Goal: Task Accomplishment & Management: Manage account settings

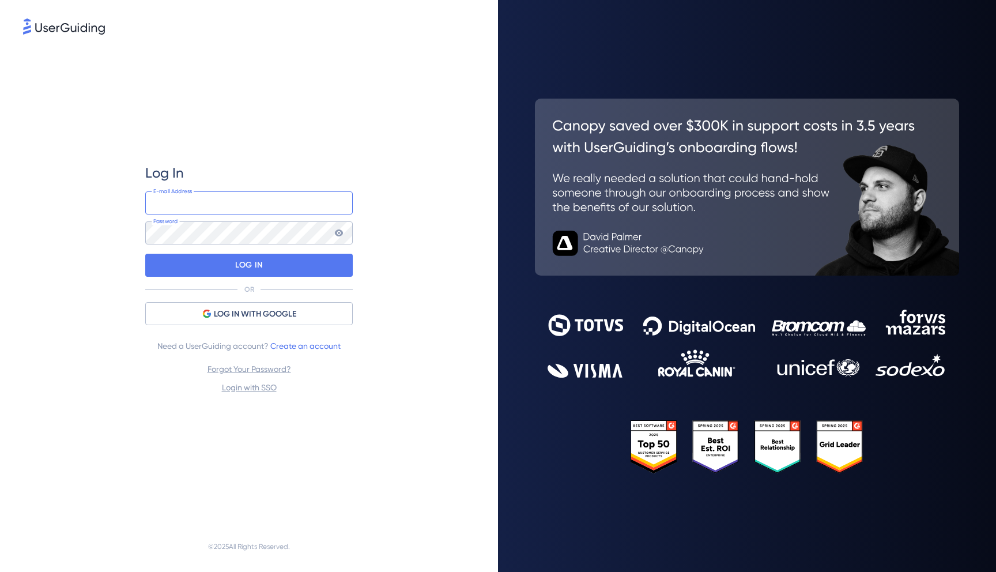
click at [263, 194] on input "email" at bounding box center [248, 202] width 207 height 23
click at [335, 209] on input "email" at bounding box center [248, 202] width 207 height 23
click at [0, 571] on com-1password-button at bounding box center [0, 572] width 0 height 0
type input "[EMAIL_ADDRESS][DOMAIN_NAME]"
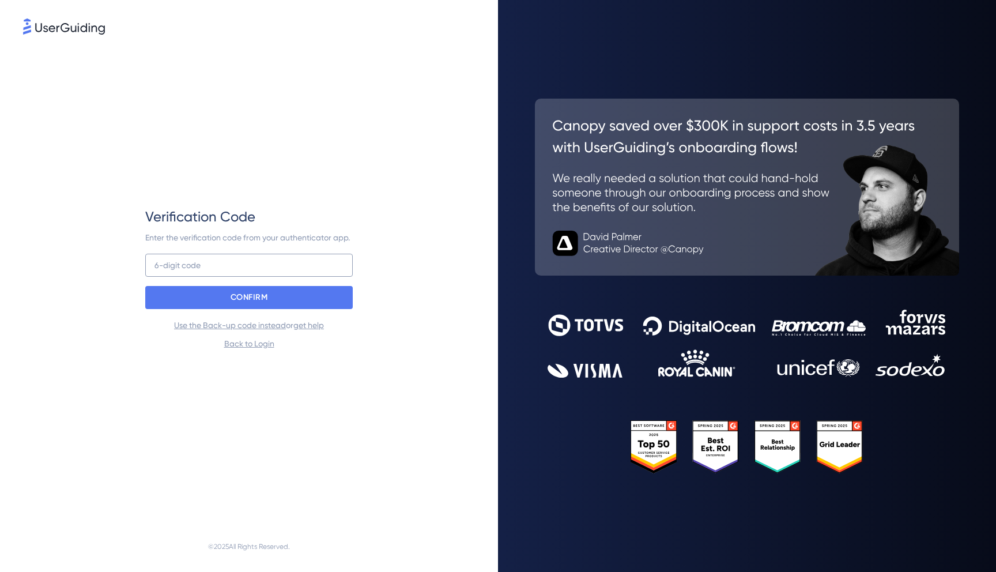
drag, startPoint x: 240, startPoint y: 277, endPoint x: 241, endPoint y: 269, distance: 8.1
click at [241, 272] on div "Verification Code Enter the verification code from your authenticator app. 6-di…" at bounding box center [248, 278] width 207 height 143
type input "658 186"
click at [241, 269] on input "658 186" at bounding box center [248, 265] width 207 height 23
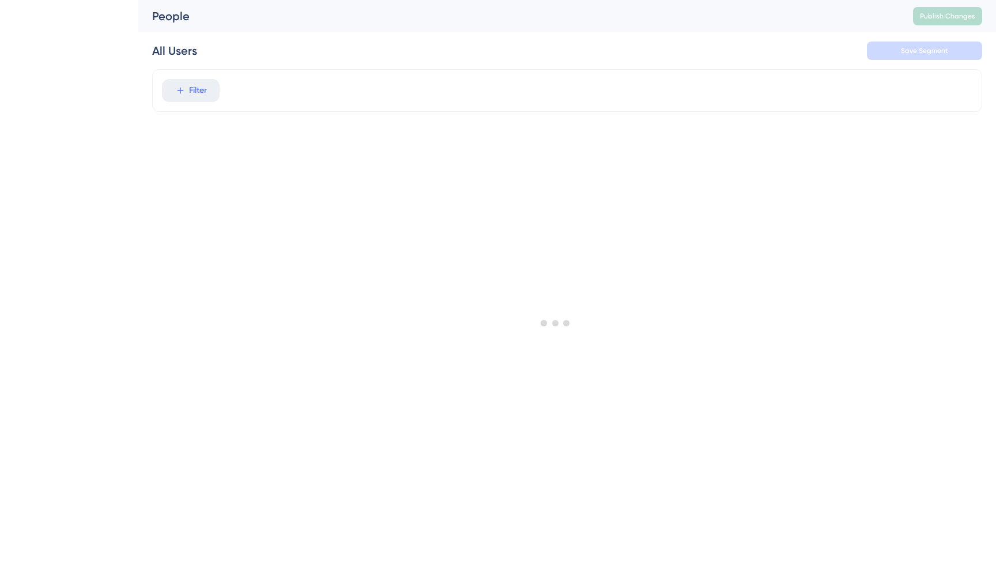
click at [229, 290] on div at bounding box center [555, 322] width 880 height 489
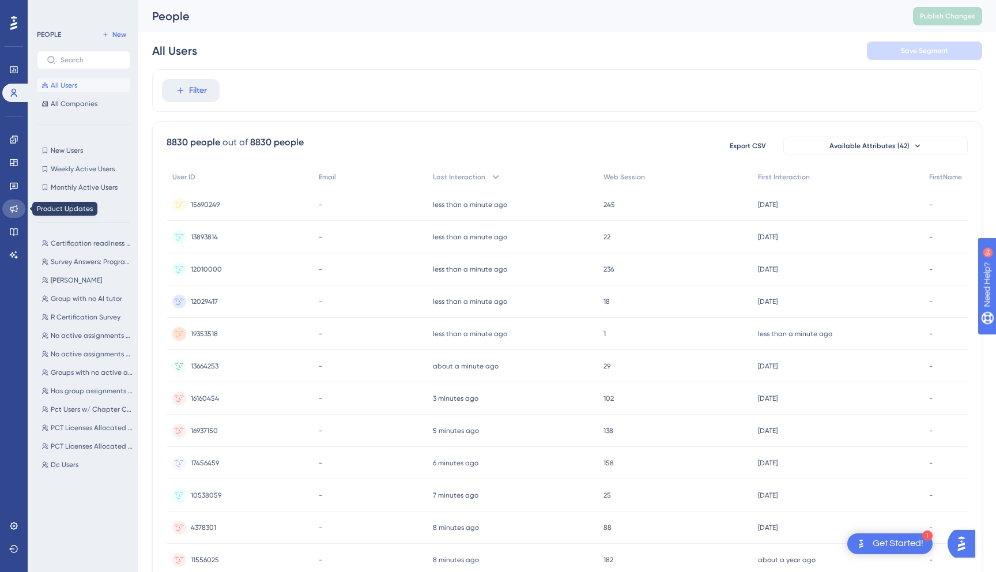
click at [14, 211] on icon at bounding box center [13, 208] width 9 height 9
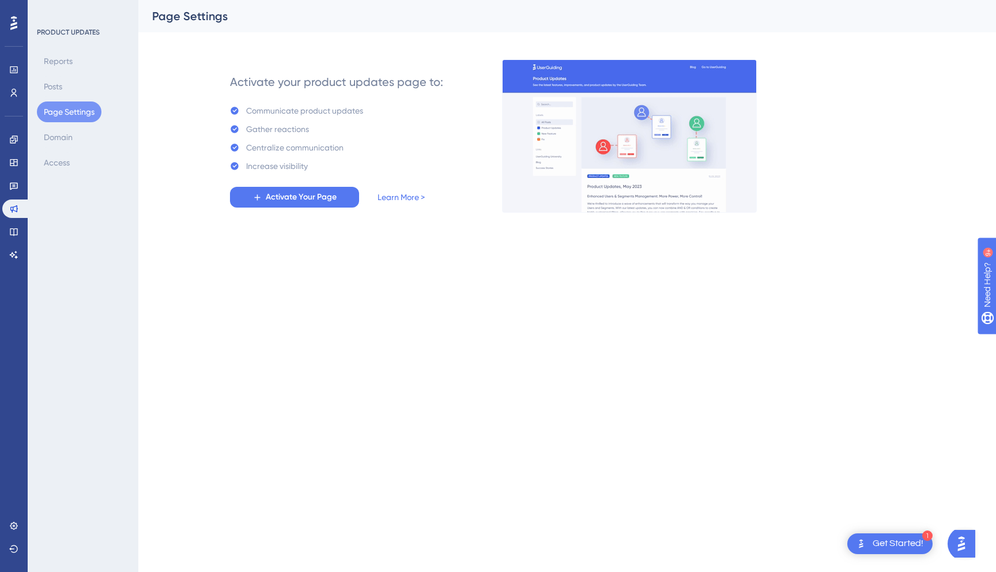
click at [72, 90] on div "Reports Posts Page Settings Domain Access" at bounding box center [83, 112] width 93 height 122
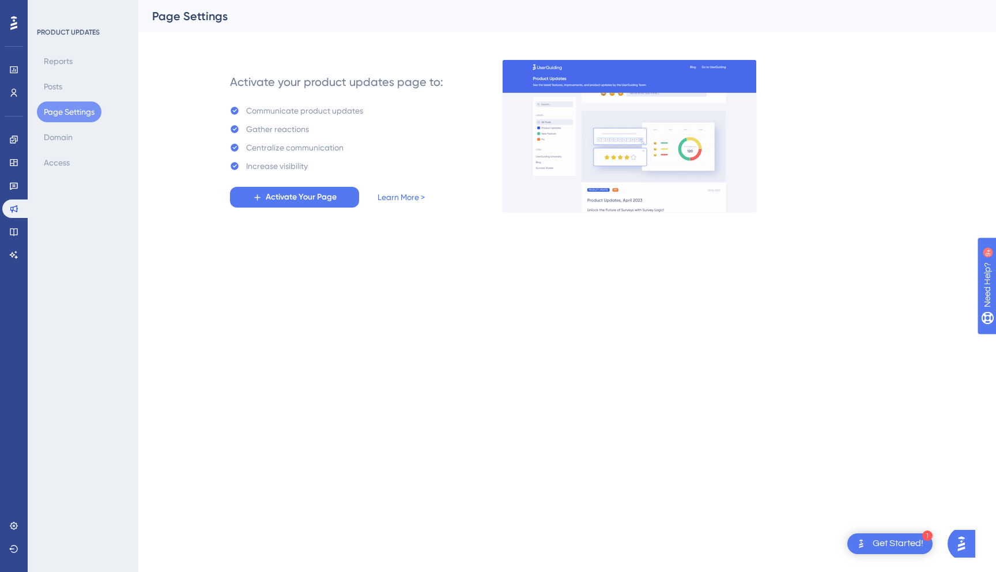
click at [41, 103] on div "Reports Posts Page Settings Domain Access" at bounding box center [83, 112] width 93 height 122
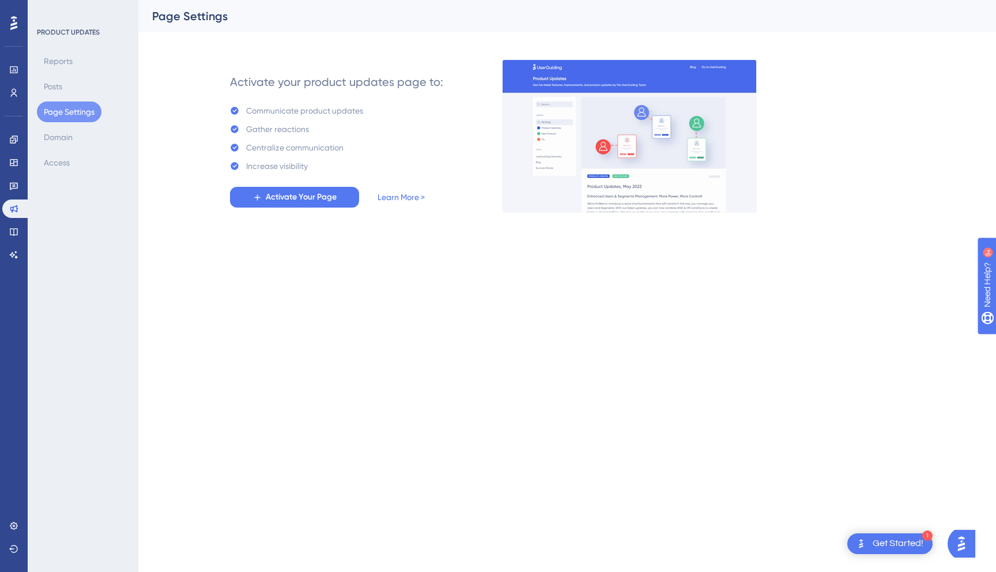
click at [52, 176] on div "PRODUCT UPDATES Reports Posts Page Settings Domain Access" at bounding box center [83, 286] width 111 height 572
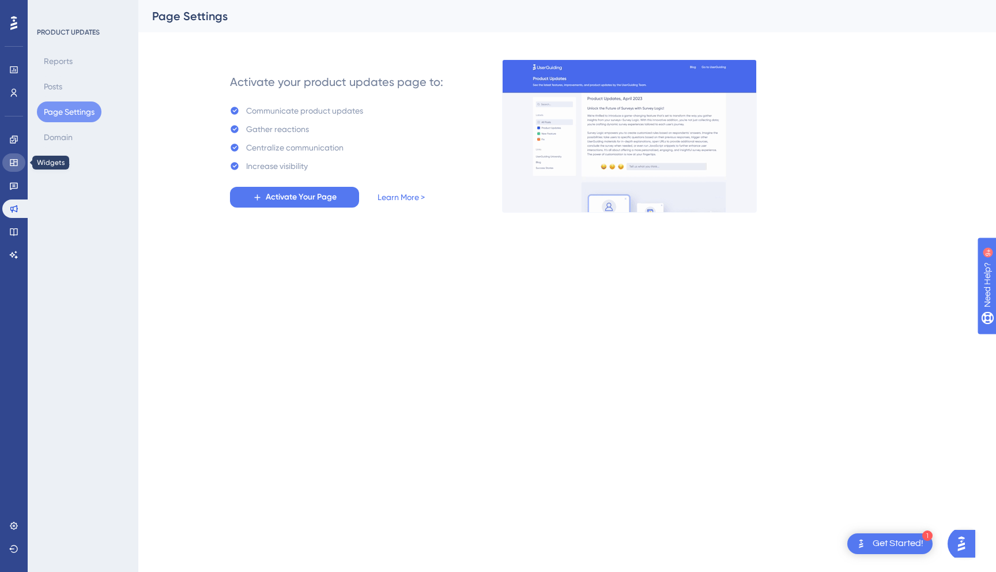
click at [5, 156] on link at bounding box center [13, 162] width 23 height 18
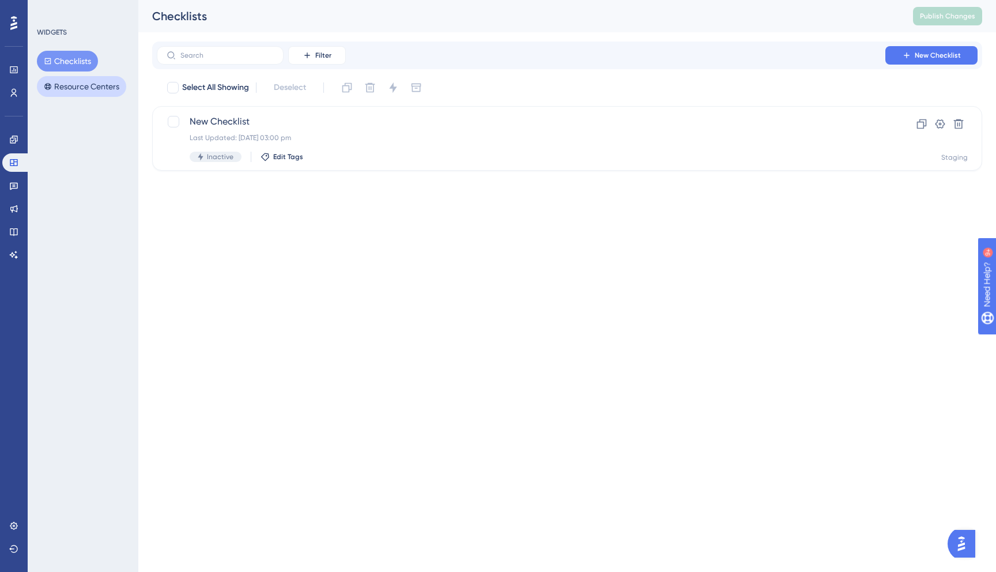
click at [84, 82] on button "Resource Centers" at bounding box center [81, 86] width 89 height 21
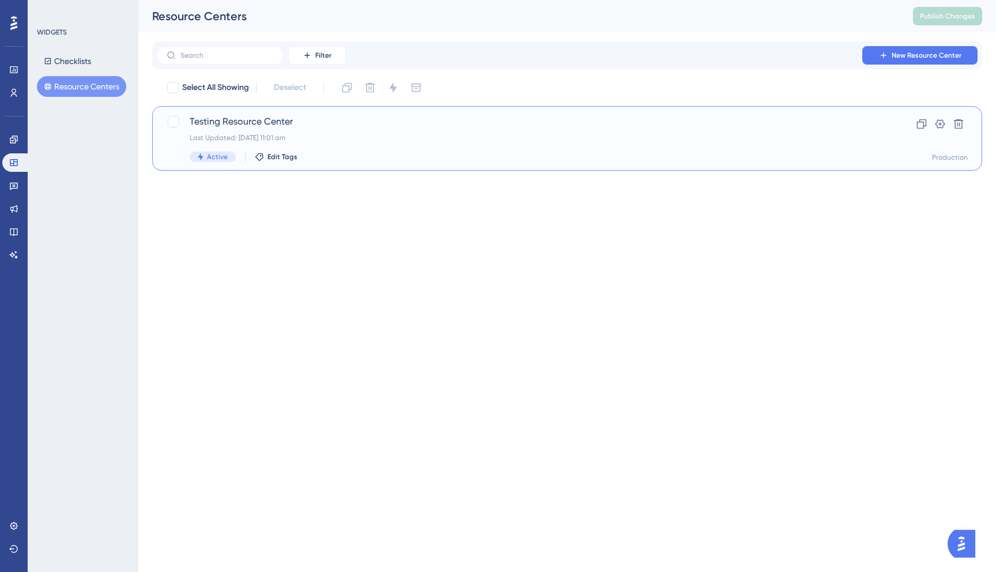
click at [251, 135] on div "Last Updated: [DATE] 11:01 am" at bounding box center [521, 137] width 663 height 9
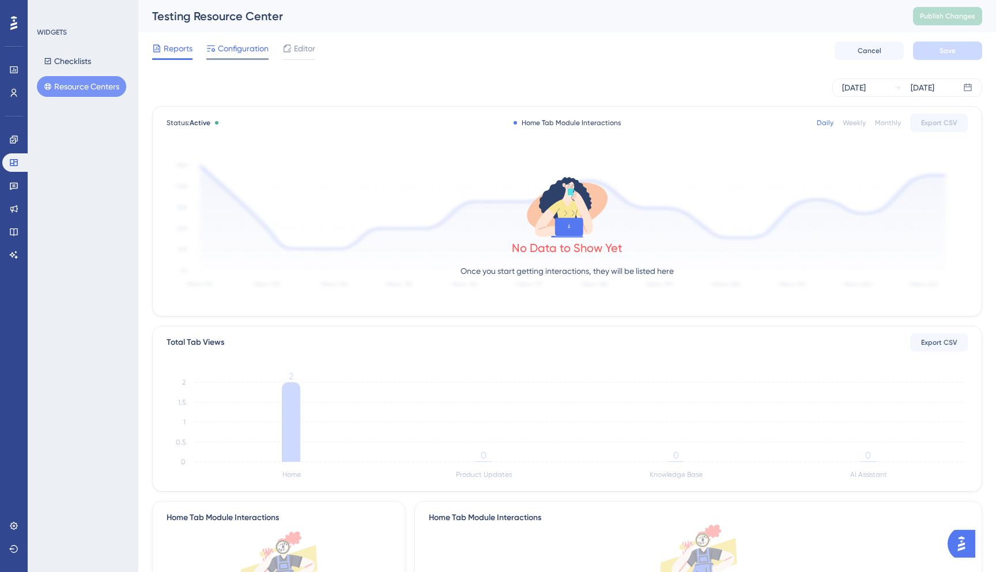
click at [231, 47] on span "Configuration" at bounding box center [243, 48] width 51 height 14
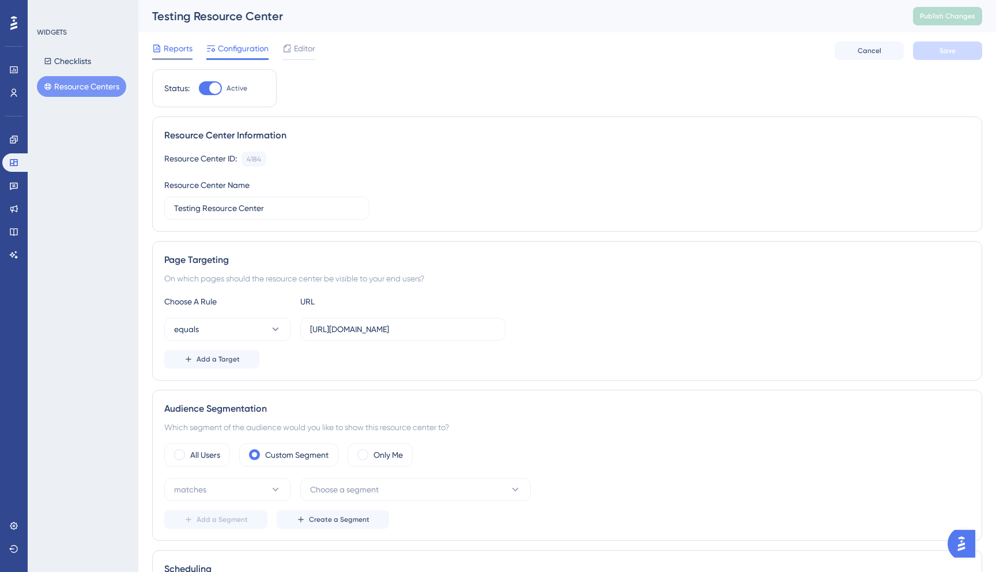
click at [175, 49] on span "Reports" at bounding box center [178, 48] width 29 height 14
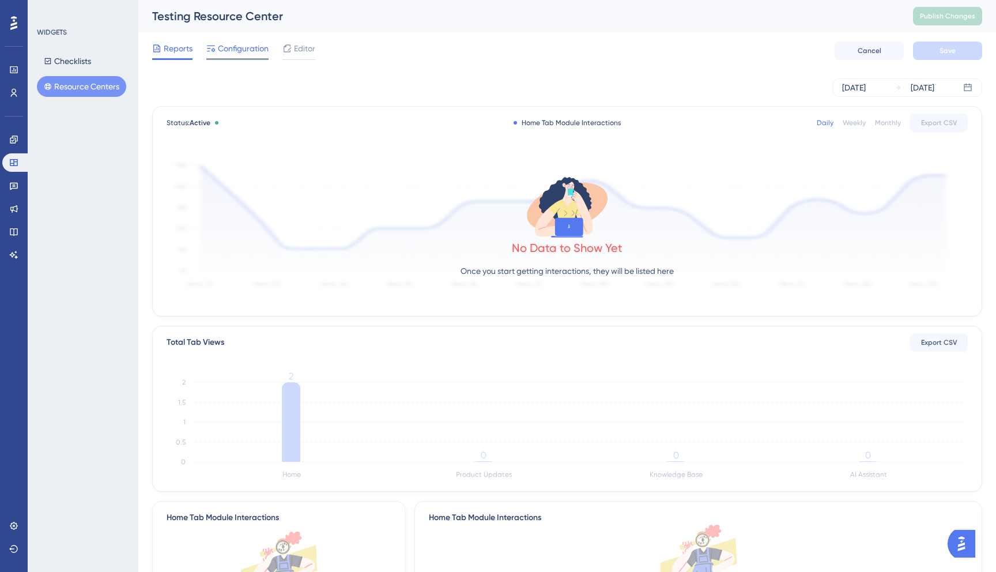
click at [234, 48] on span "Configuration" at bounding box center [243, 48] width 51 height 14
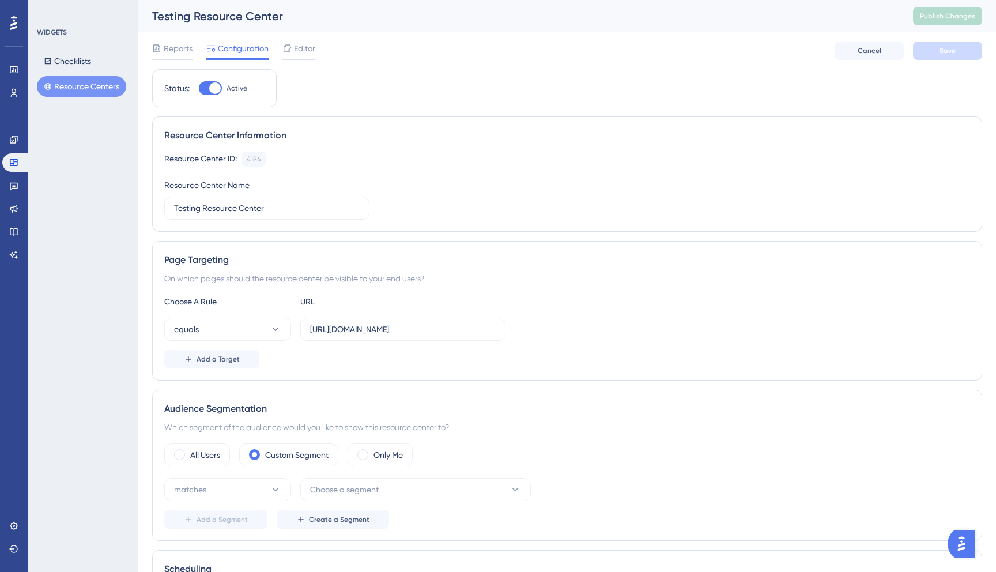
click at [68, 89] on button "Resource Centers" at bounding box center [81, 86] width 89 height 21
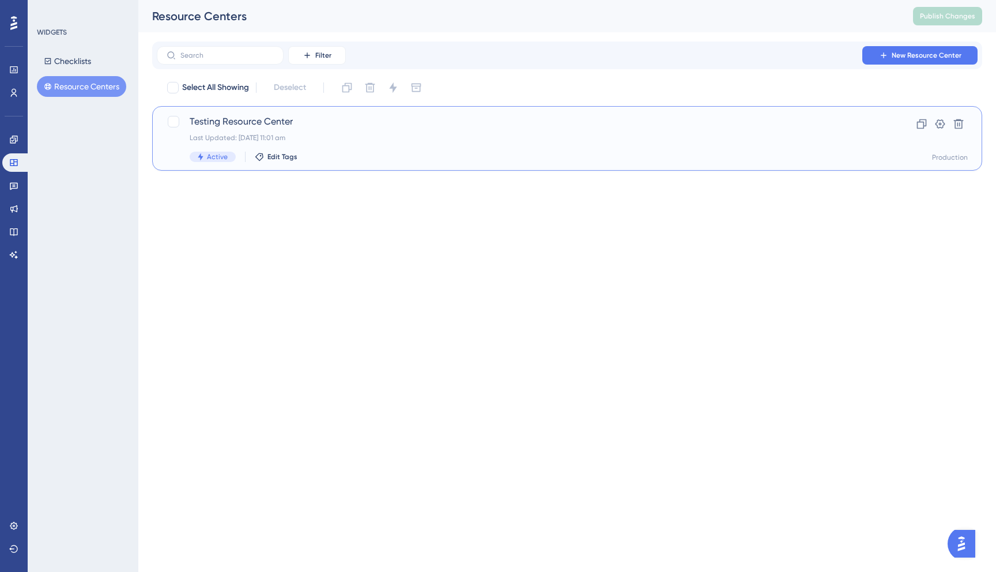
click at [248, 118] on span "Testing Resource Center" at bounding box center [521, 122] width 663 height 14
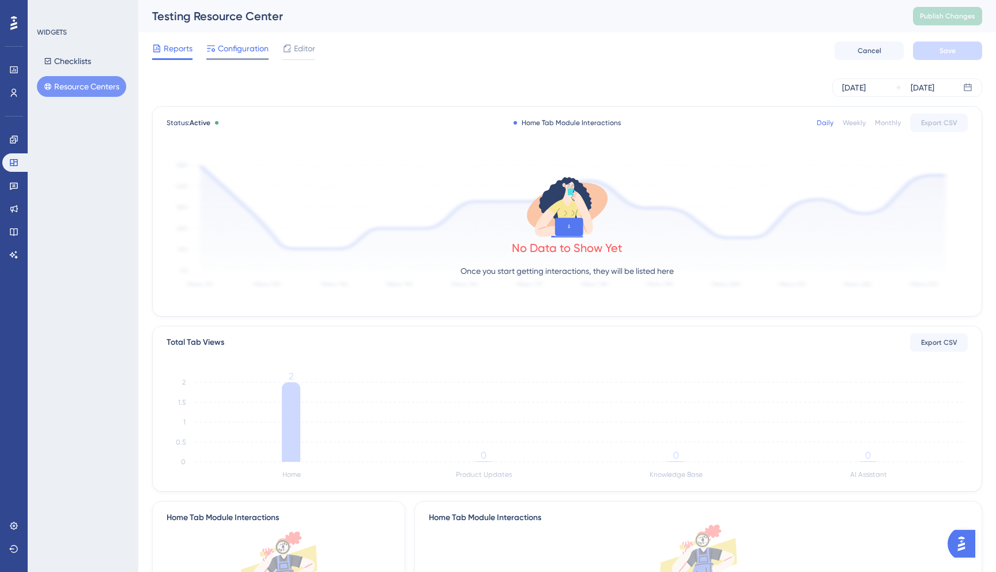
click at [221, 43] on span "Configuration" at bounding box center [243, 48] width 51 height 14
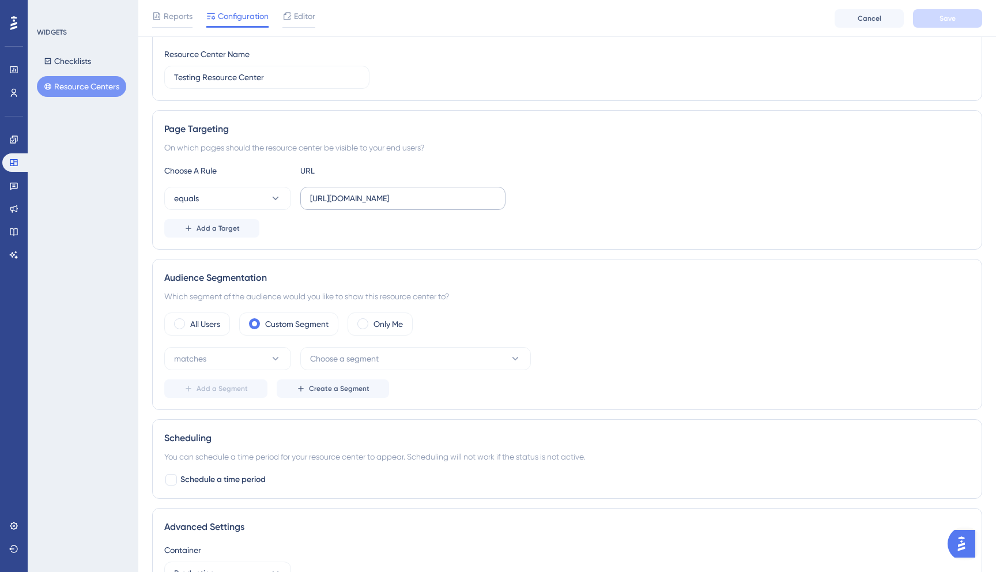
scroll to position [181, 0]
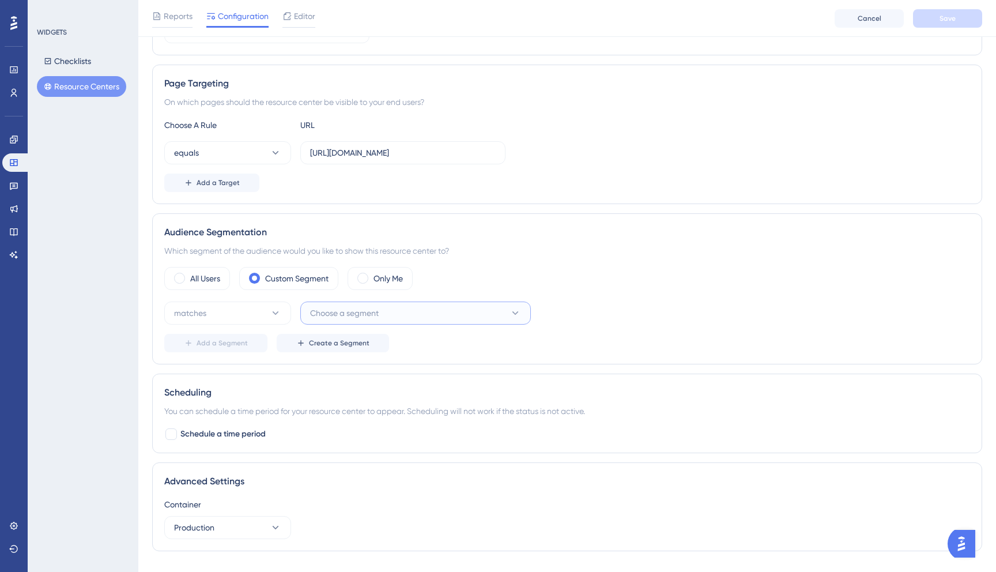
click at [363, 307] on span "Choose a segment" at bounding box center [344, 313] width 69 height 14
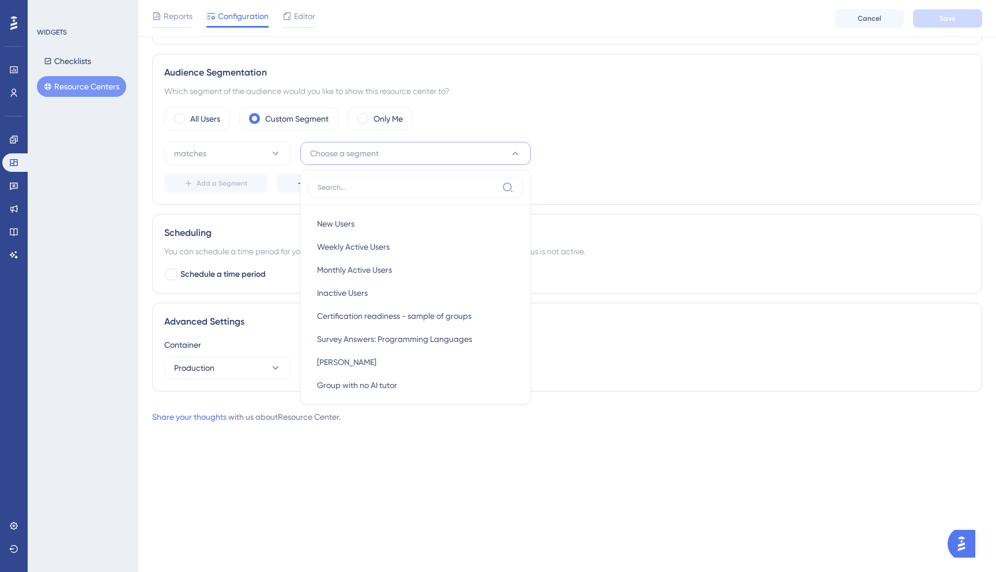
click at [389, 151] on button "Choose a segment" at bounding box center [415, 153] width 230 height 23
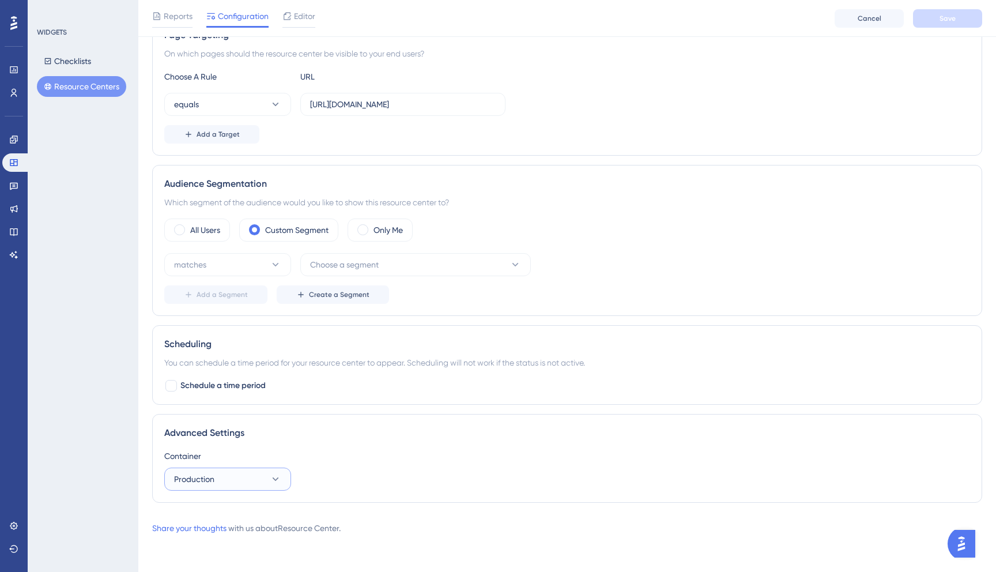
click at [250, 474] on button "Production" at bounding box center [227, 478] width 127 height 23
click at [128, 440] on div "WIDGETS Checklists Resource Centers" at bounding box center [83, 286] width 111 height 572
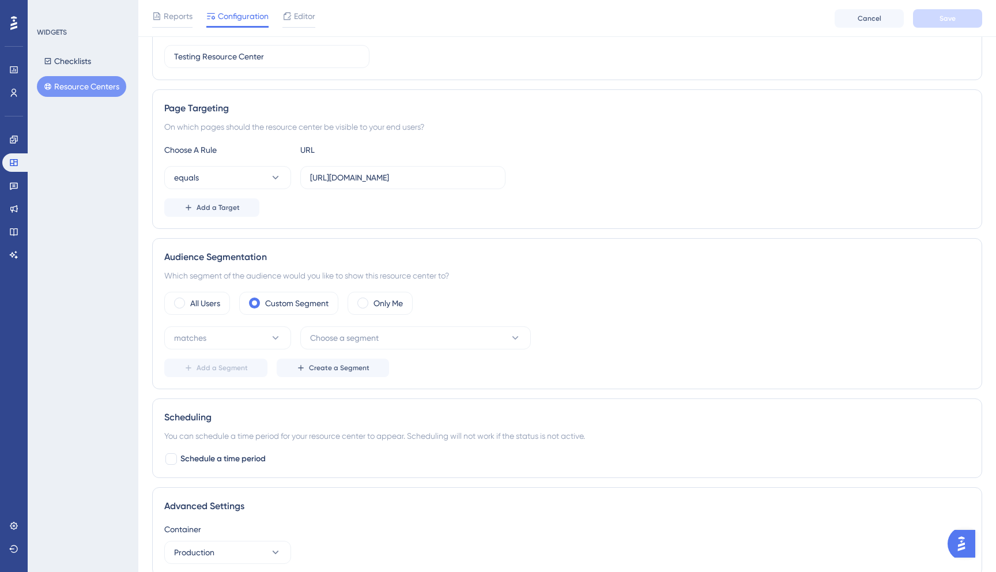
scroll to position [0, 0]
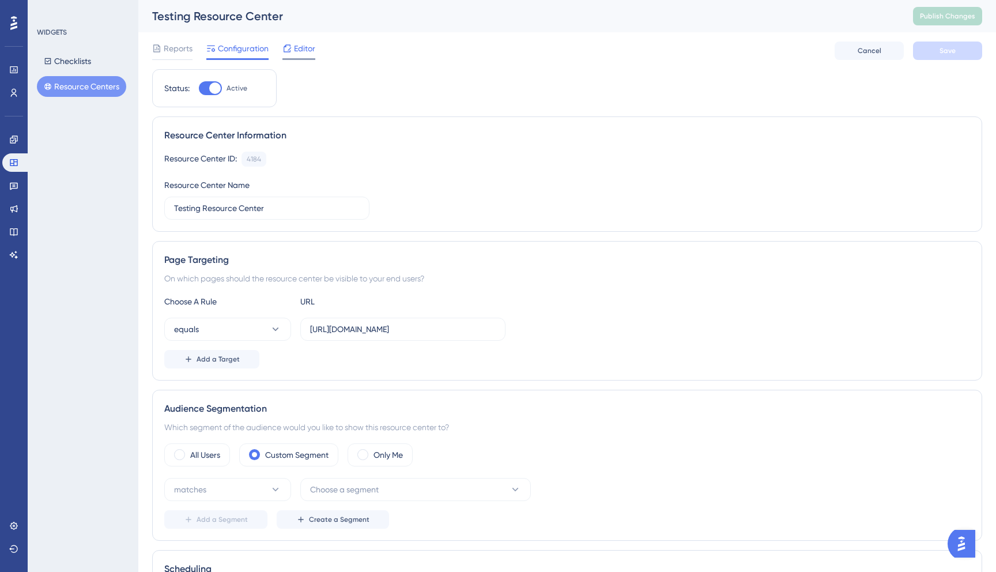
click at [289, 53] on div at bounding box center [286, 48] width 9 height 14
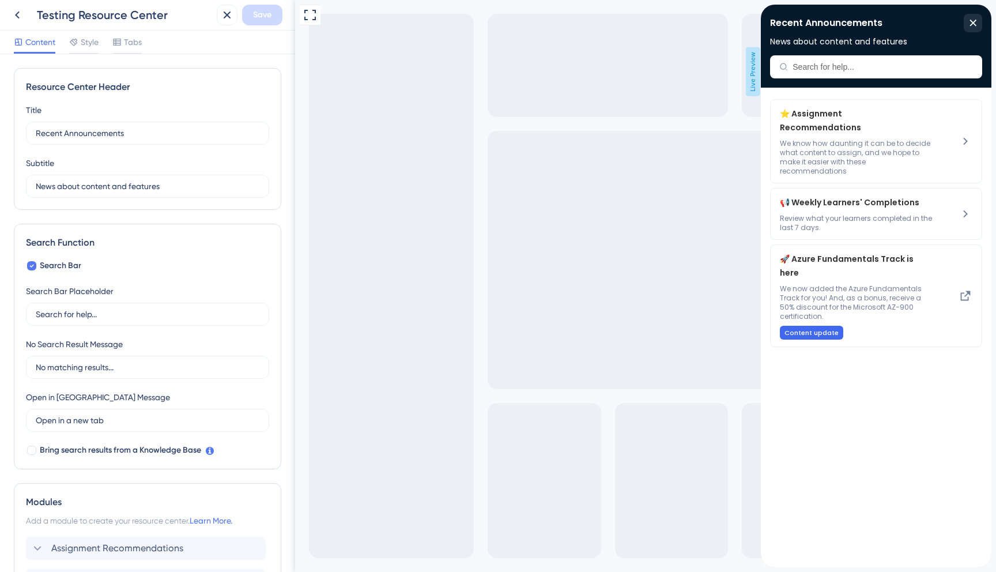
click at [644, 145] on div "Full Screen Preview Live Preview" at bounding box center [645, 286] width 701 height 572
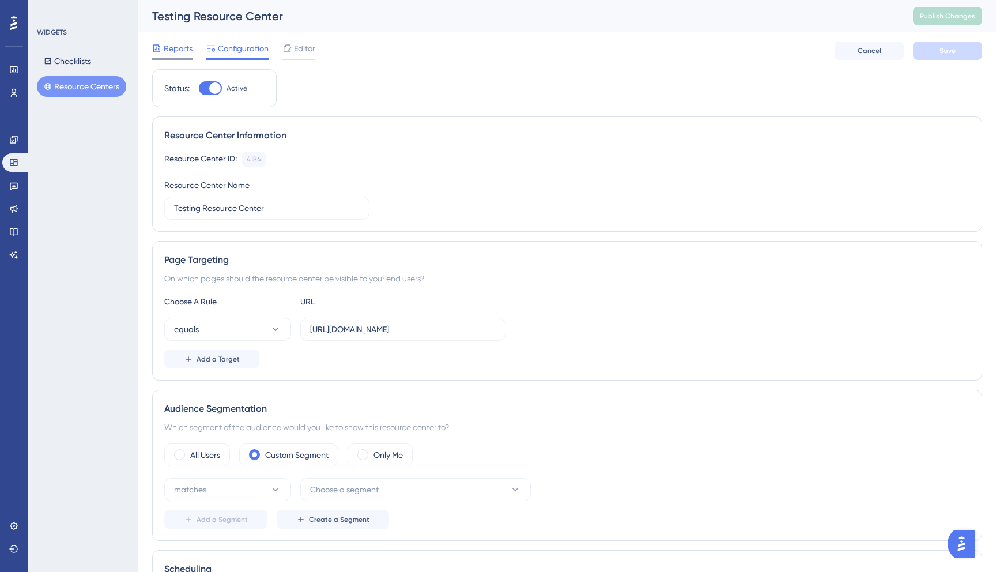
click at [172, 49] on span "Reports" at bounding box center [178, 48] width 29 height 14
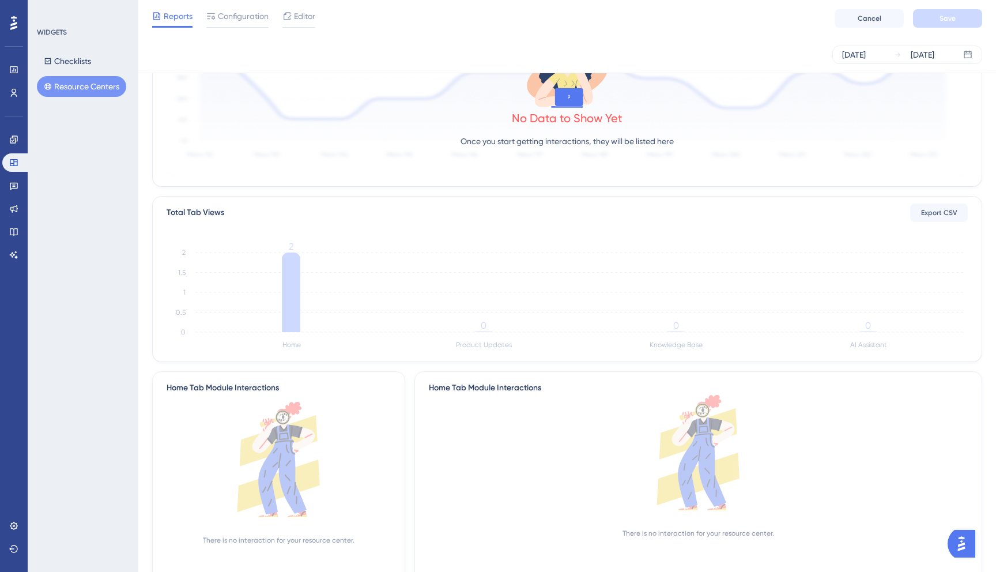
scroll to position [62, 0]
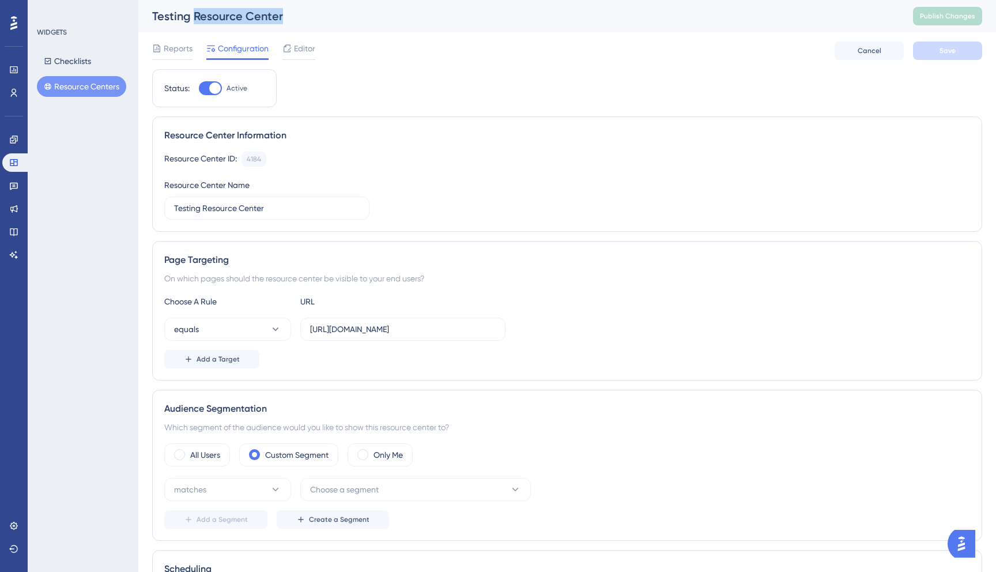
drag, startPoint x: 294, startPoint y: 17, endPoint x: 193, endPoint y: 17, distance: 101.4
click at [193, 17] on div "Testing Resource Center" at bounding box center [518, 16] width 732 height 16
copy div "Resource Center"
click at [179, 39] on div "Reports Configuration Editor Cancel Save" at bounding box center [567, 50] width 830 height 37
click at [178, 41] on span "Reports" at bounding box center [178, 48] width 29 height 14
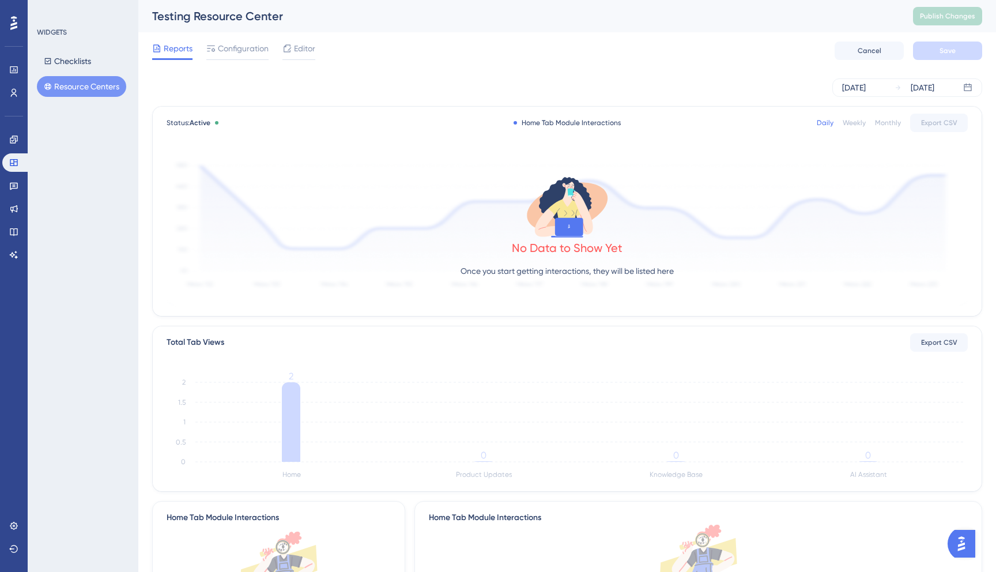
click at [555, 124] on div "Home Tab Module Interactions" at bounding box center [566, 122] width 107 height 9
click at [93, 56] on button "Checklists" at bounding box center [67, 61] width 61 height 21
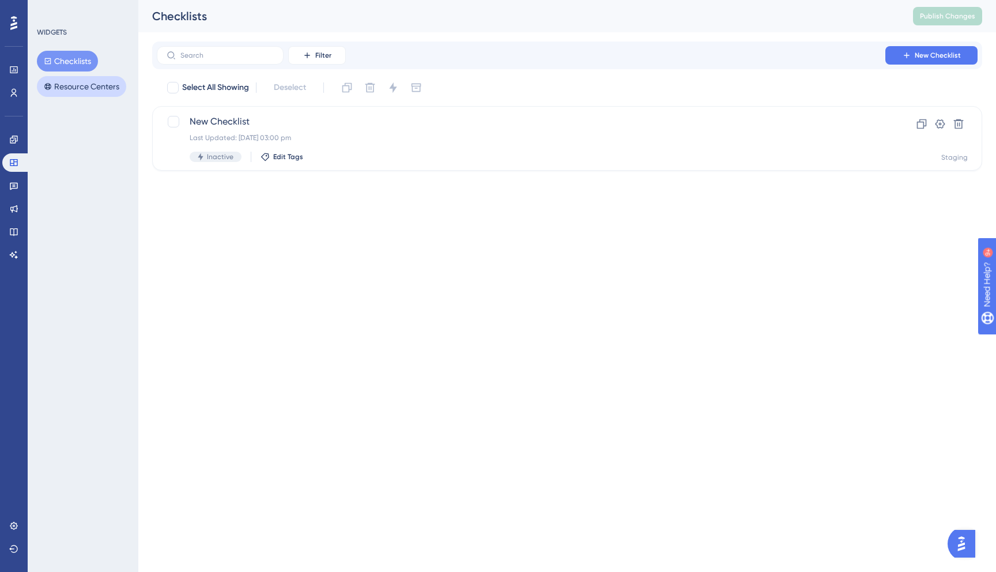
click at [85, 88] on button "Resource Centers" at bounding box center [81, 86] width 89 height 21
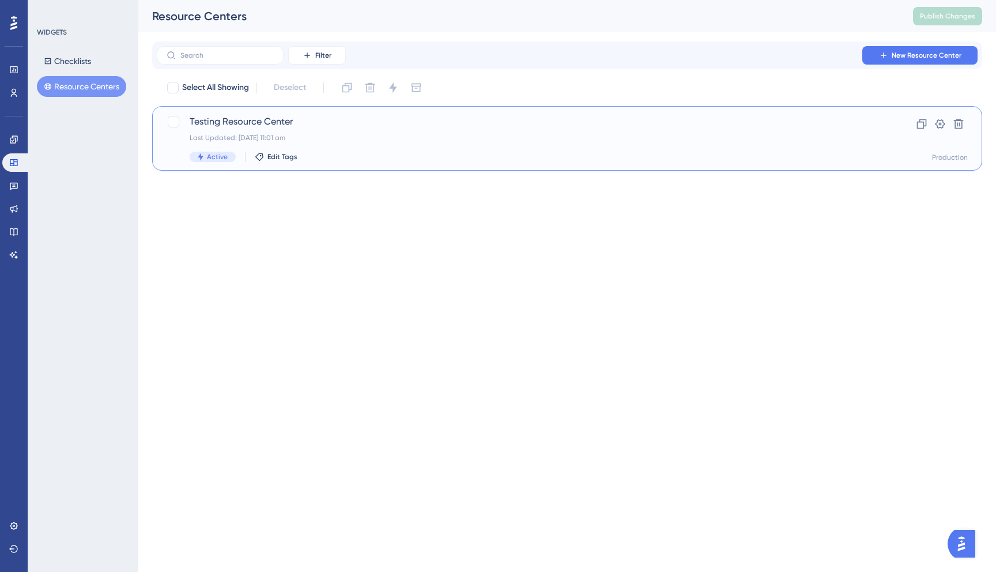
click at [350, 138] on div "Last Updated: [DATE] 11:01 am" at bounding box center [521, 137] width 663 height 9
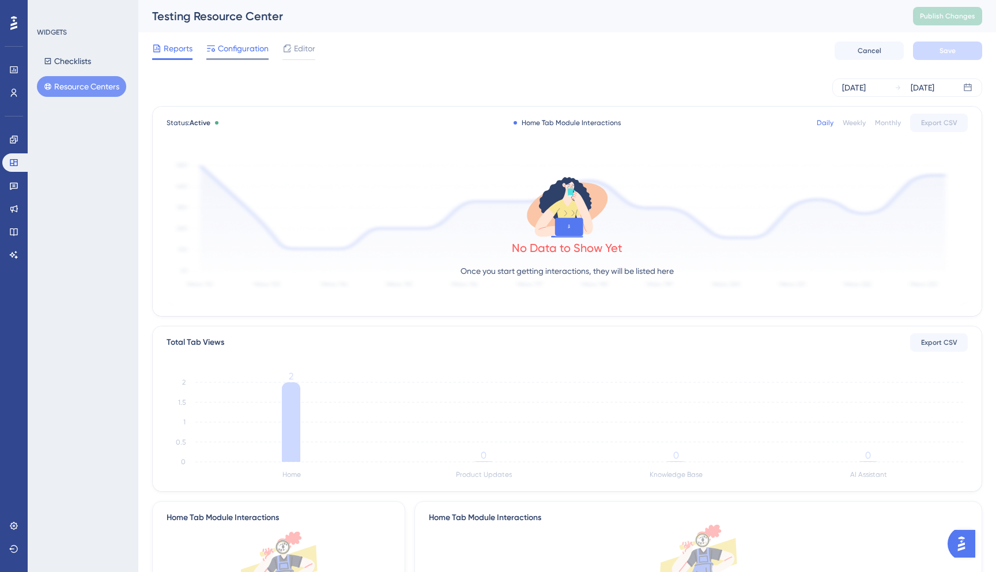
click at [240, 58] on div at bounding box center [237, 59] width 62 height 2
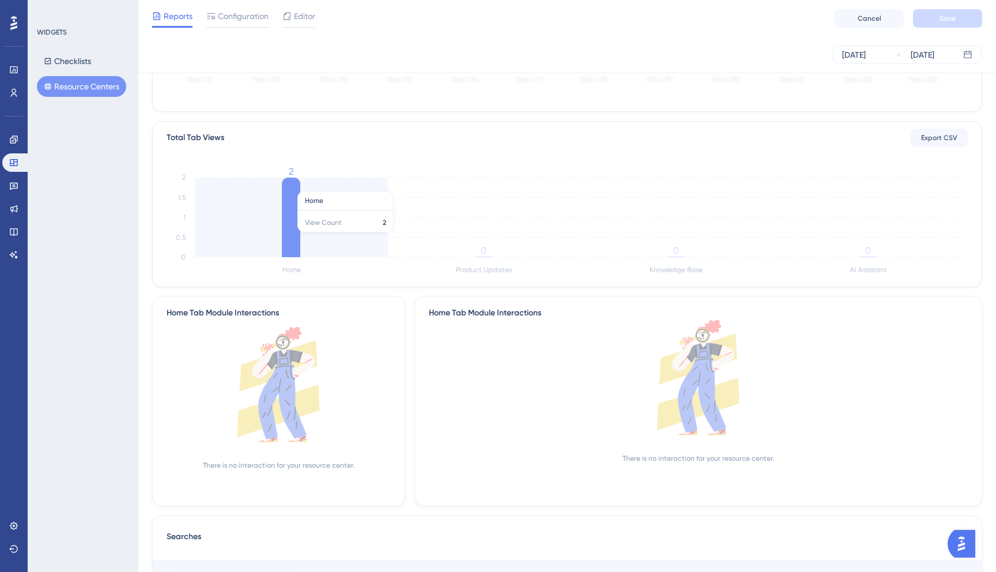
click at [302, 238] on icon "Home Product Updates Knowledge Base AI Assistant 0 0.5 1 1.5 2 2 0 0 0" at bounding box center [567, 222] width 801 height 110
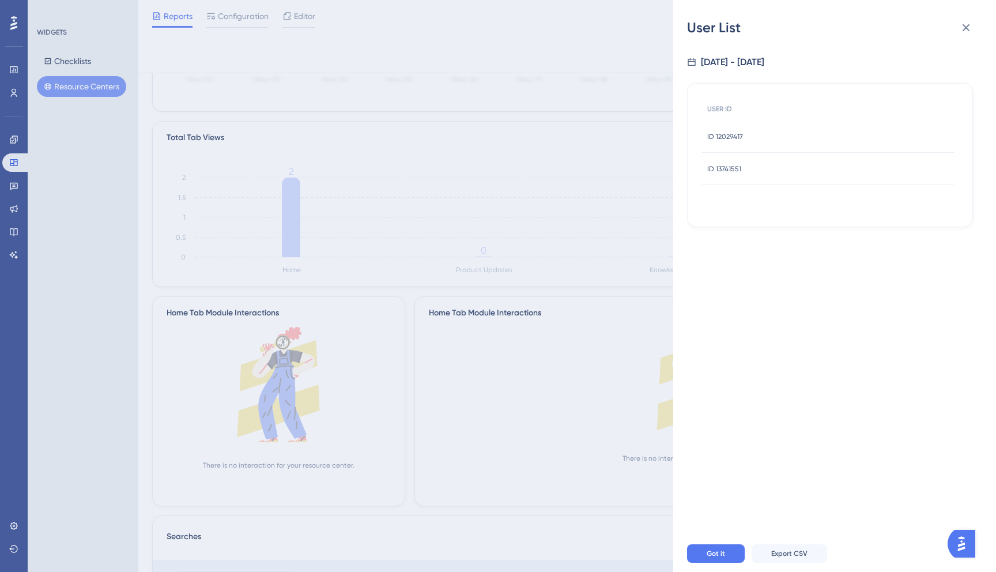
click at [729, 139] on span "ID 12029417" at bounding box center [725, 136] width 36 height 9
click at [729, 139] on div at bounding box center [830, 293] width 286 height 484
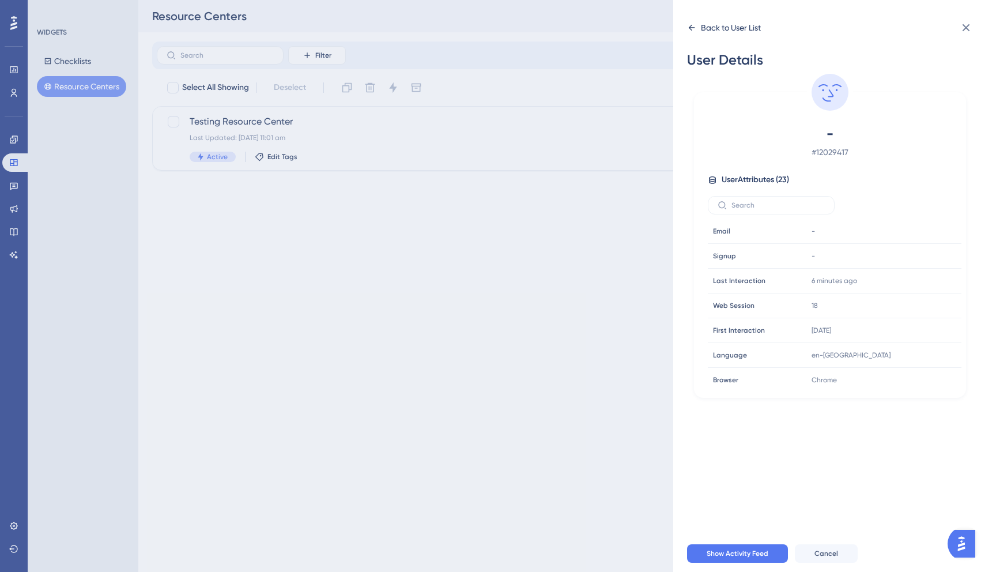
click at [710, 28] on div "Back to User List" at bounding box center [731, 28] width 60 height 14
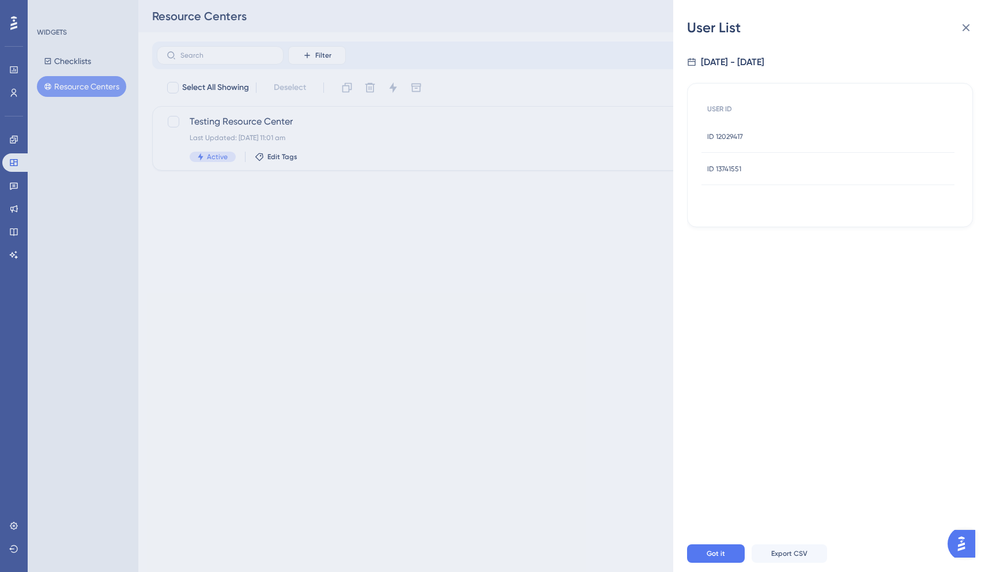
click at [748, 166] on div "ID 13741551 ID 13741551" at bounding box center [827, 169] width 253 height 32
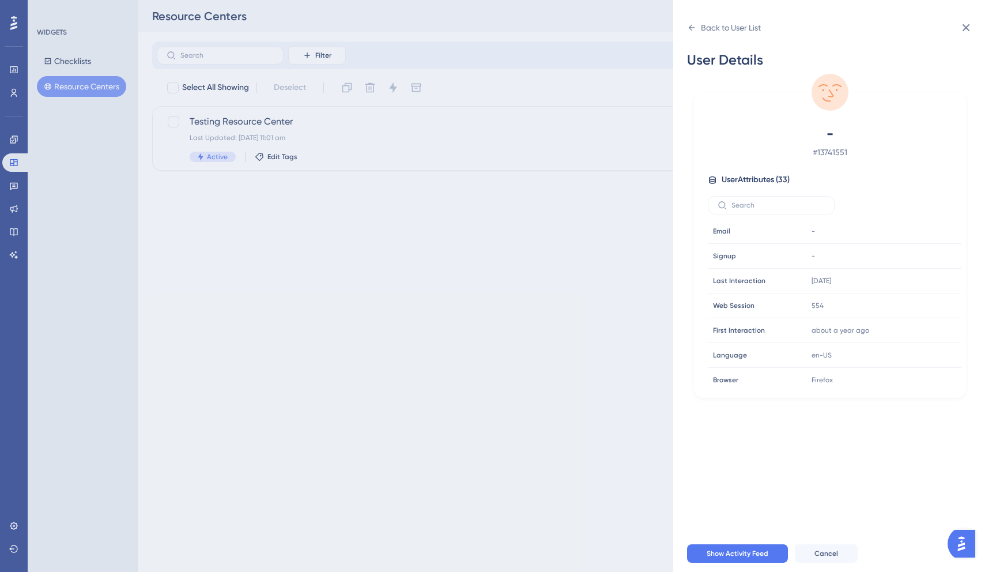
click at [728, 168] on div "- # 13741551 User Attributes ( 33 ) Email Email - Signup Signup - Last Interact…" at bounding box center [829, 256] width 263 height 264
click at [814, 151] on span "# 13741551" at bounding box center [829, 152] width 203 height 14
click at [839, 153] on span "# 13741551" at bounding box center [829, 152] width 203 height 14
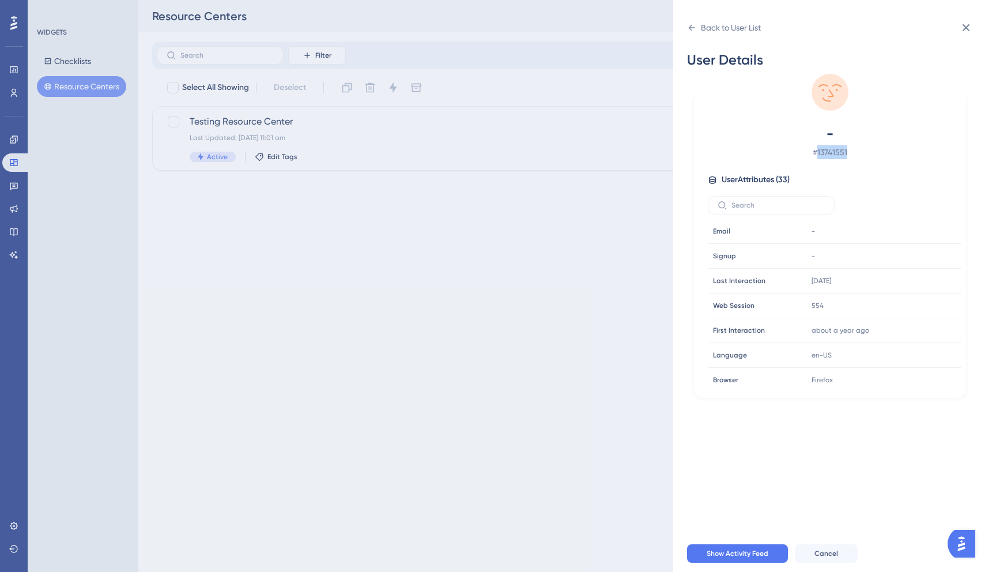
copy span "13741551"
click at [570, 325] on div "Back to User List User Details - # 13741551 User Attributes ( 33 ) Email Email …" at bounding box center [498, 286] width 996 height 572
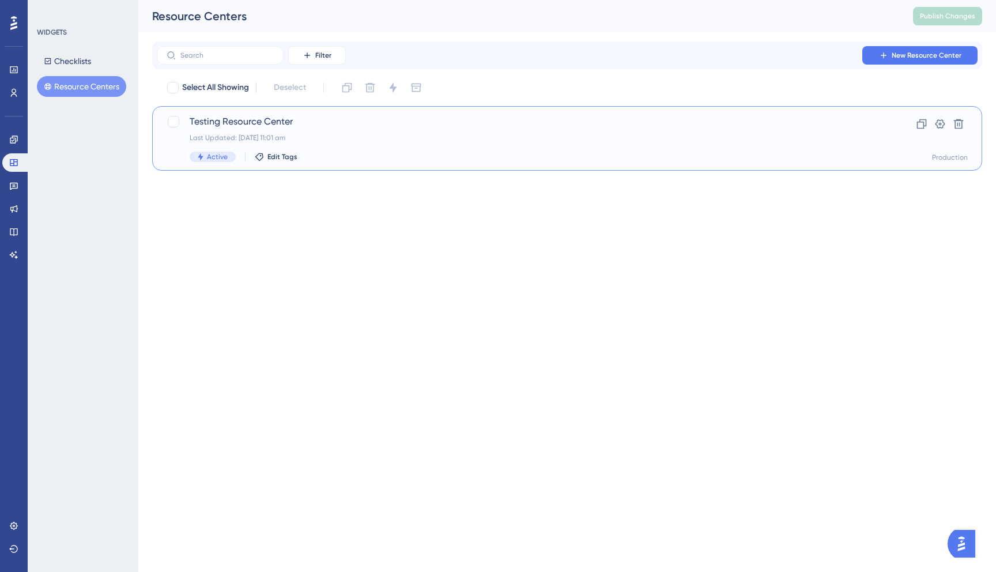
click at [315, 123] on span "Testing Resource Center" at bounding box center [521, 122] width 663 height 14
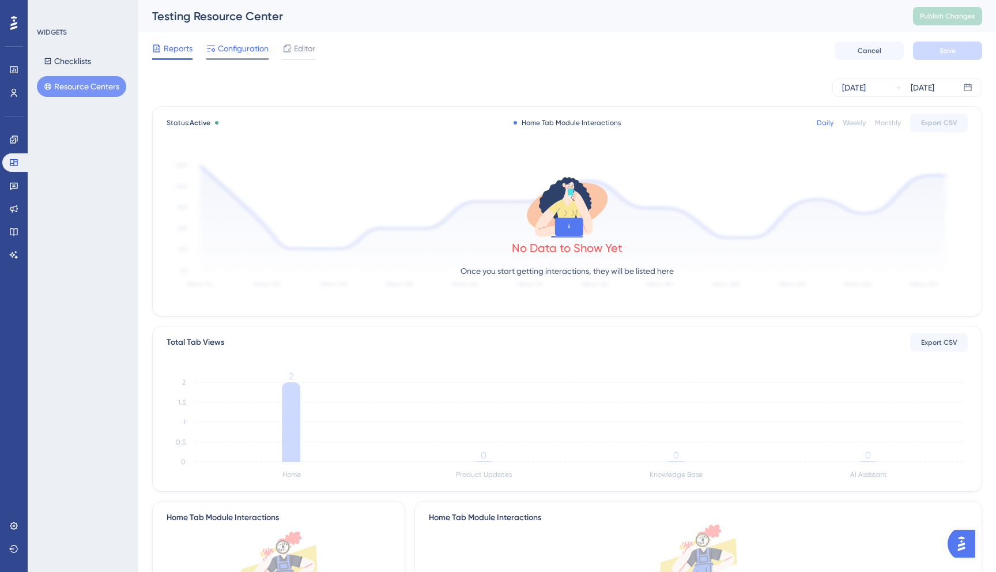
click at [251, 51] on span "Configuration" at bounding box center [243, 48] width 51 height 14
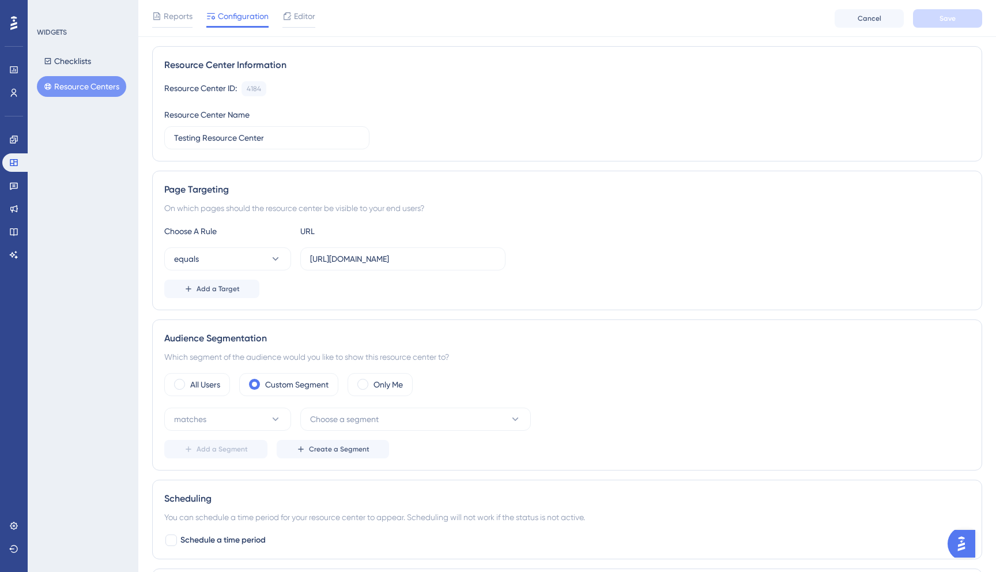
scroll to position [97, 0]
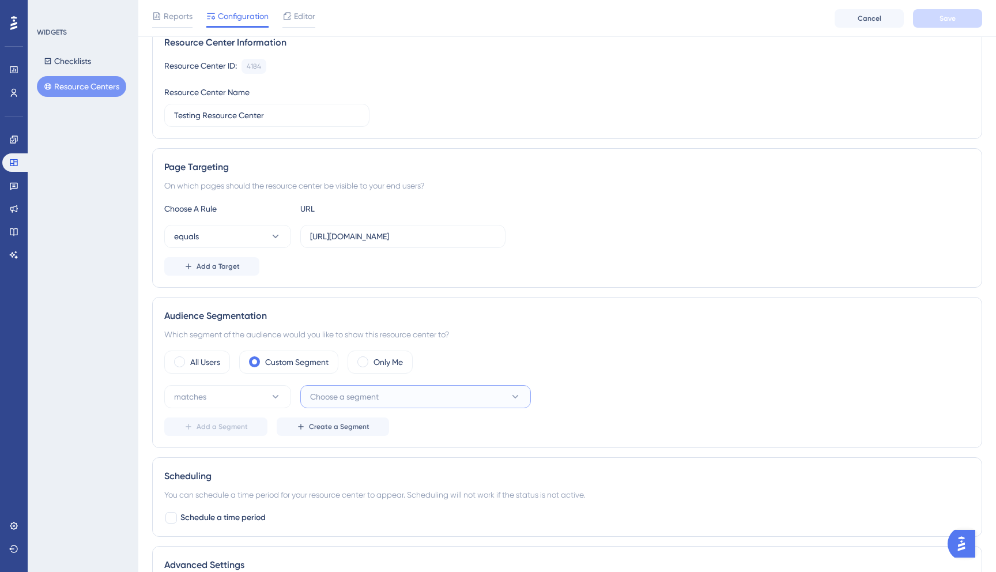
click at [333, 398] on span "Choose a segment" at bounding box center [344, 396] width 69 height 14
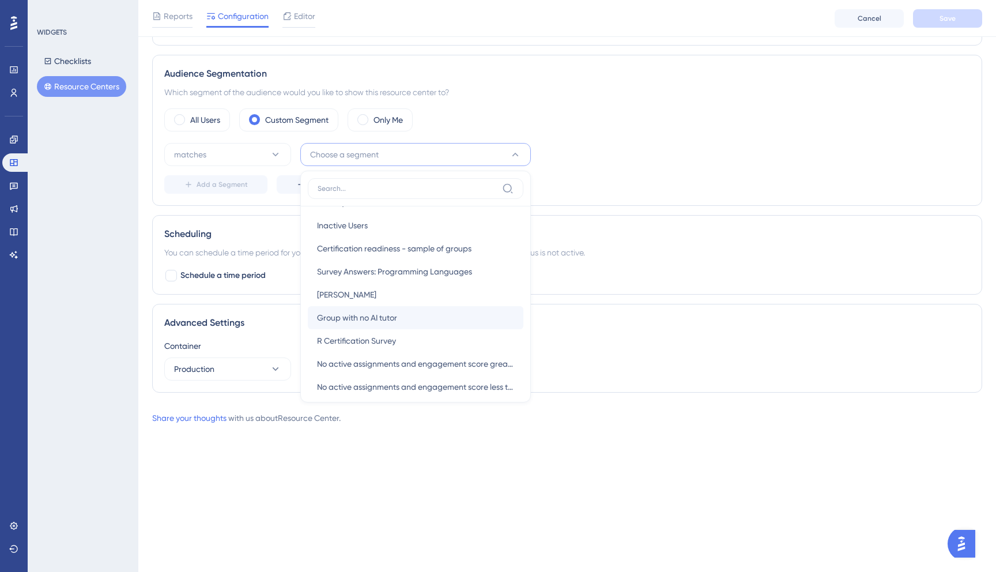
scroll to position [217, 0]
